Goal: Navigation & Orientation: Find specific page/section

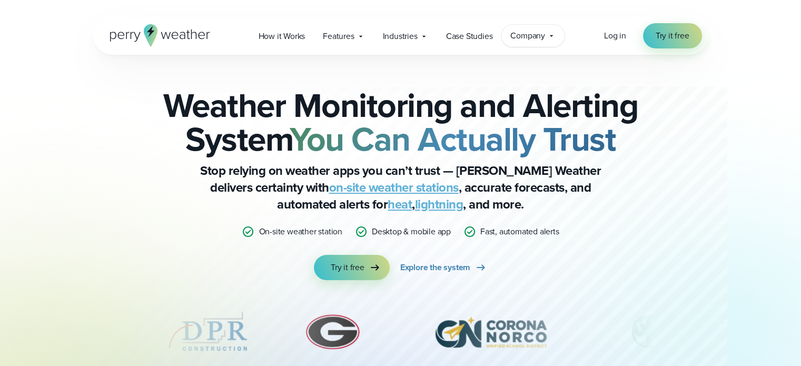
click at [518, 35] on span "Company" at bounding box center [527, 35] width 35 height 13
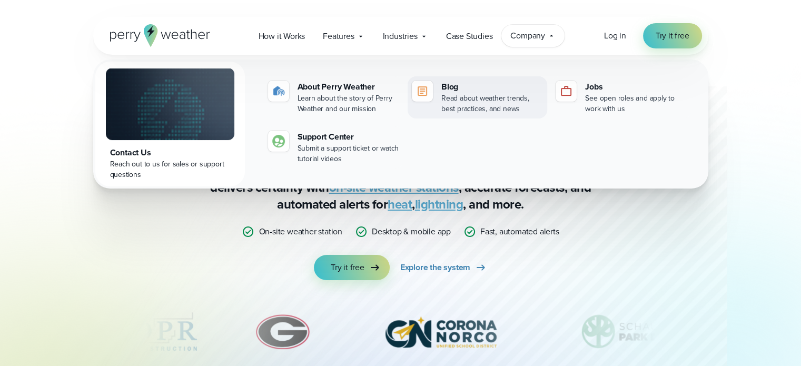
click at [464, 94] on div "Read about weather trends, best practices, and news" at bounding box center [492, 103] width 102 height 21
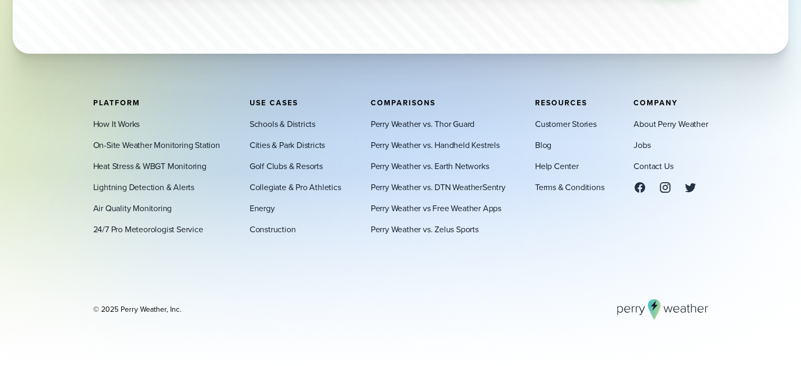
scroll to position [3638, 0]
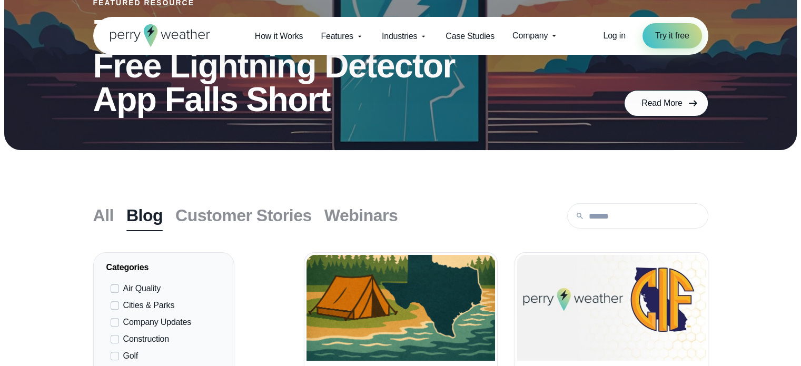
scroll to position [316, 0]
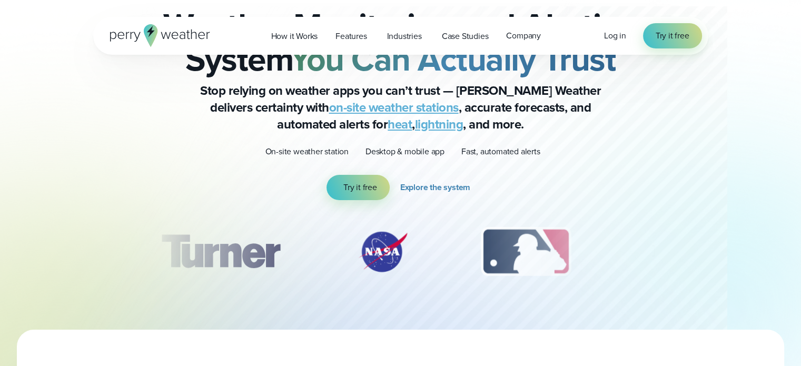
scroll to position [1055, 0]
